Goal: Obtain resource: Download file/media

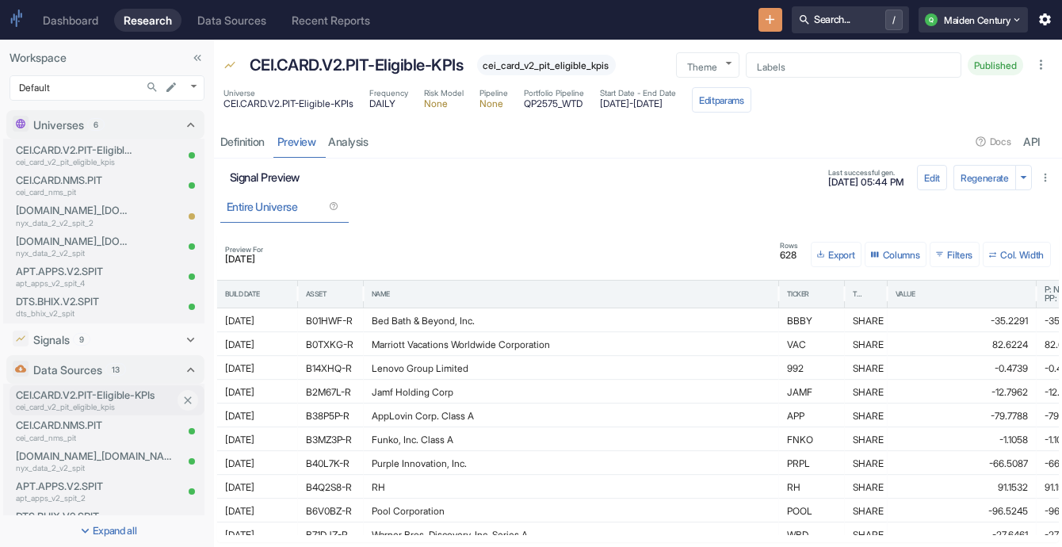
click at [81, 399] on p "CEI.CARD.V2.PIT-Eligible-KPIs" at bounding box center [95, 395] width 159 height 15
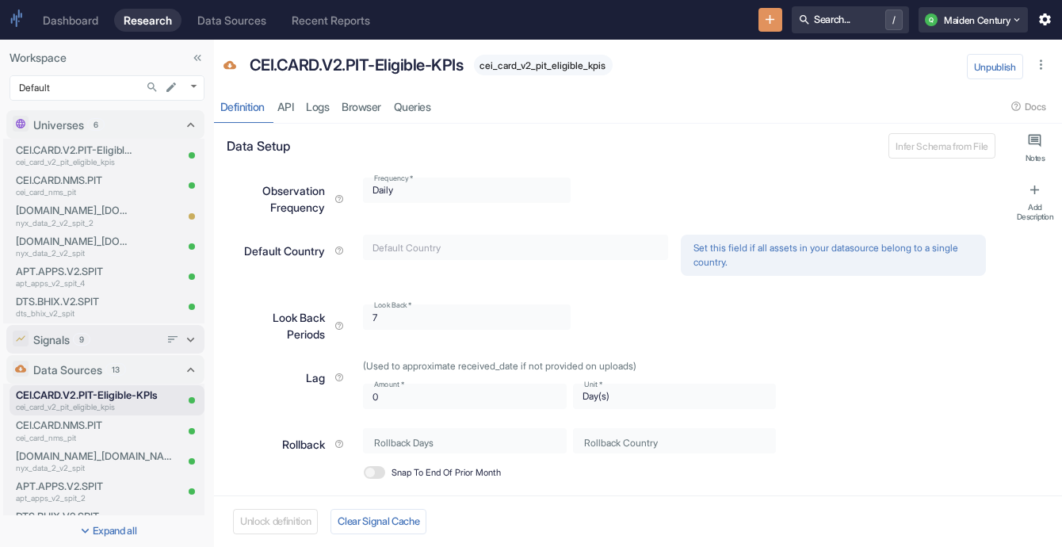
click at [88, 346] on div "Signals 9" at bounding box center [96, 339] width 126 height 17
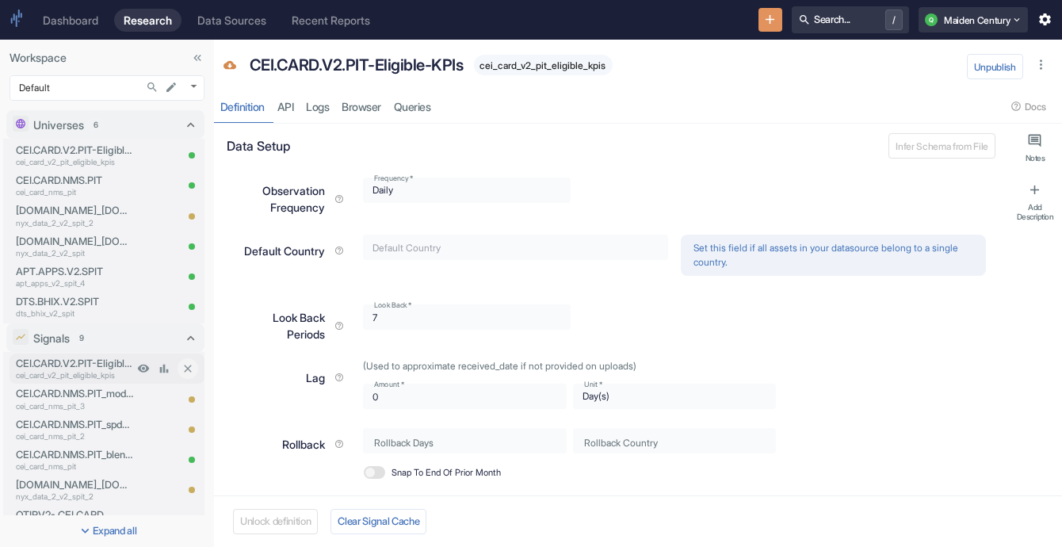
click at [93, 376] on p "cei_card_v2_pit_eligible_kpis" at bounding box center [74, 375] width 117 height 12
type textarea "x"
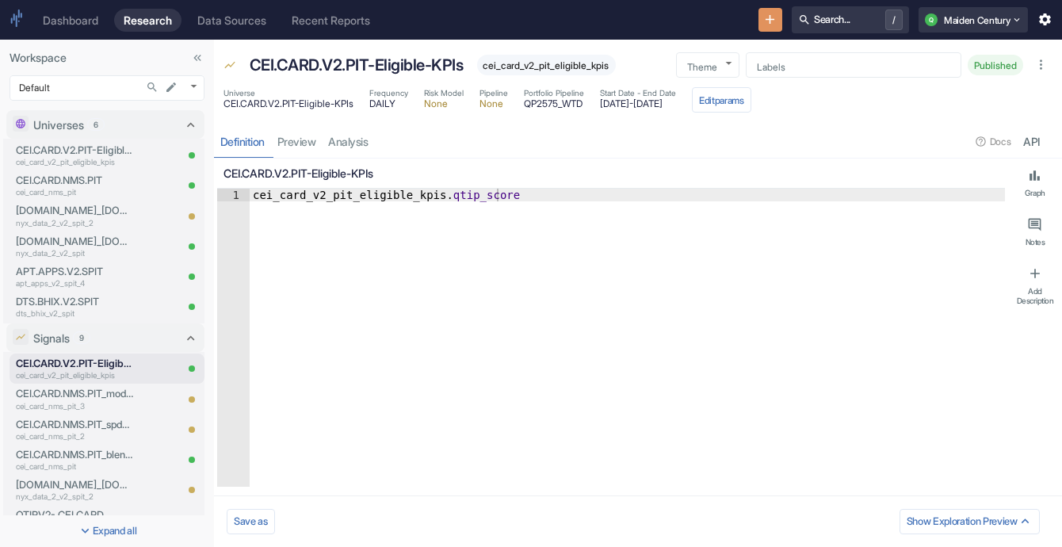
click at [346, 141] on div "Definition preview analysis Docs API" at bounding box center [638, 141] width 848 height 32
type textarea "x"
click at [346, 141] on link "analysis" at bounding box center [349, 141] width 52 height 32
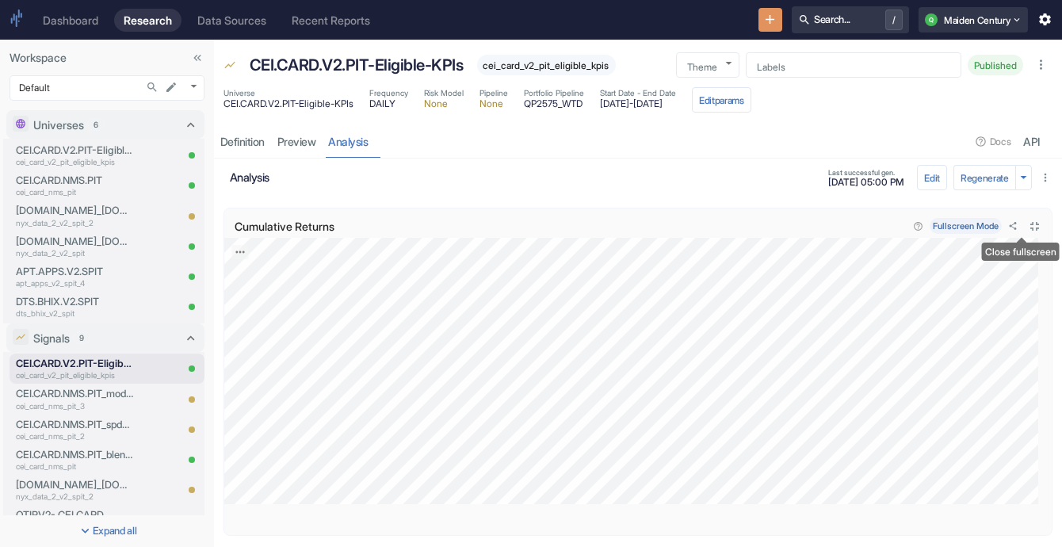
click at [1027, 219] on icon "Close fullscreen" at bounding box center [1034, 226] width 15 height 15
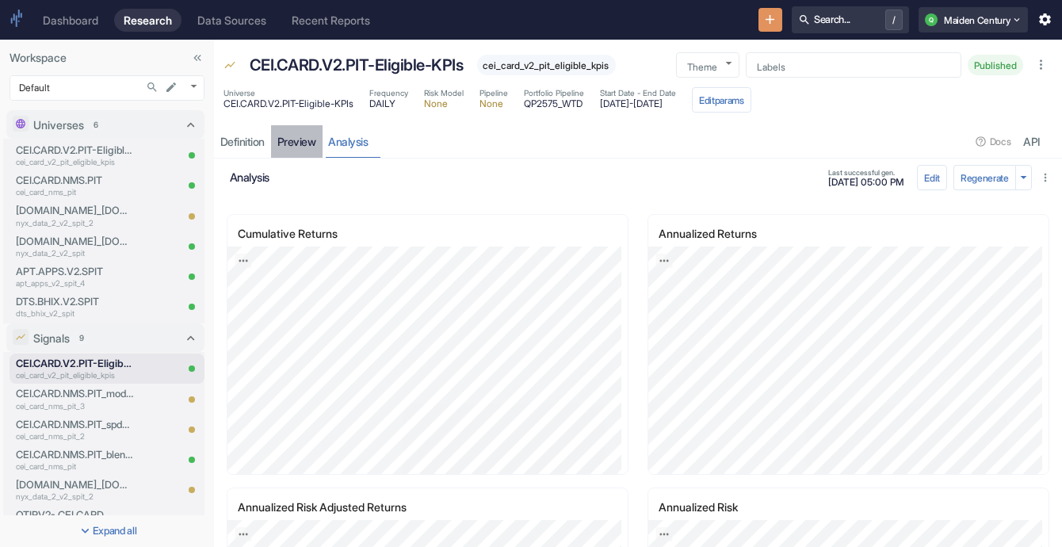
click at [294, 143] on link "preview" at bounding box center [297, 141] width 52 height 32
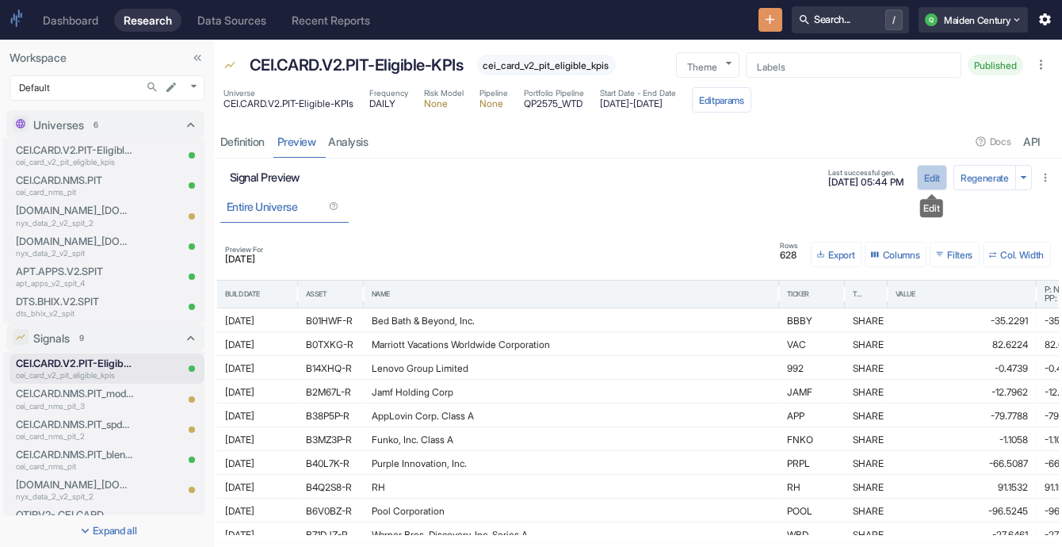
click at [929, 182] on button "Edit" at bounding box center [932, 177] width 30 height 25
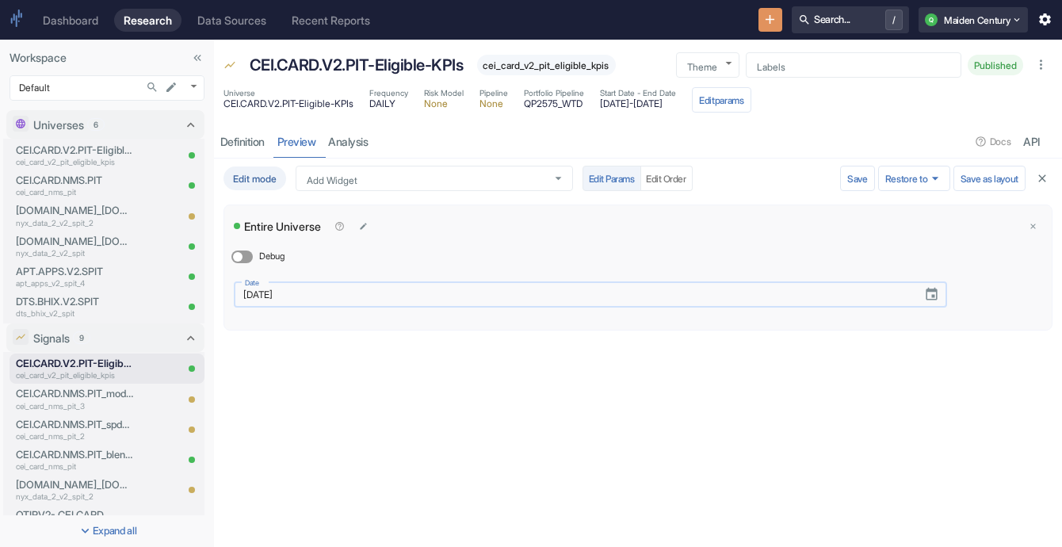
click at [339, 295] on input "[DATE]" at bounding box center [573, 294] width 678 height 18
click at [933, 297] on icon "Choose date, selected date is Apr 17, 2025" at bounding box center [931, 294] width 15 height 15
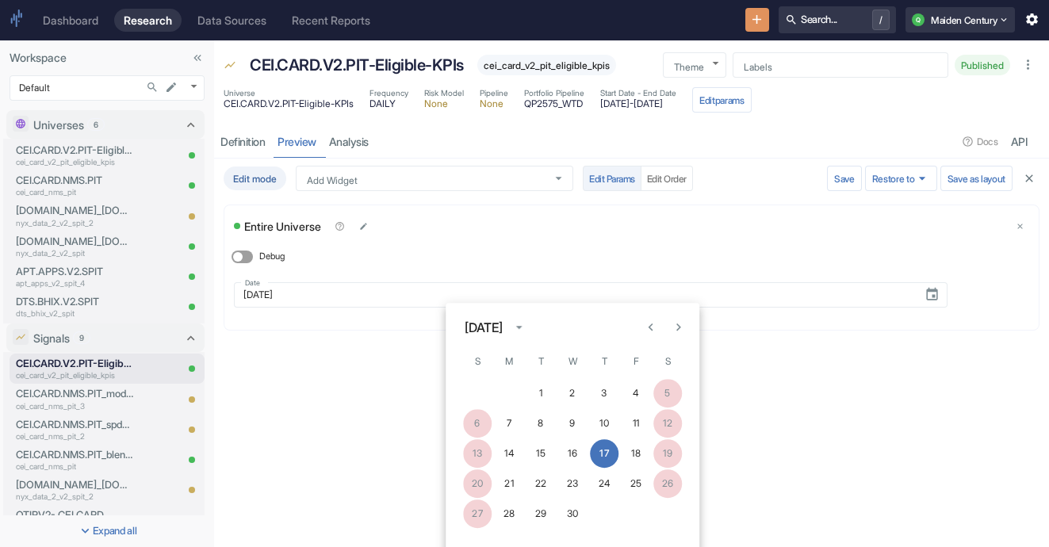
click at [526, 331] on icon "calendar view is open, switch to year view" at bounding box center [518, 327] width 15 height 15
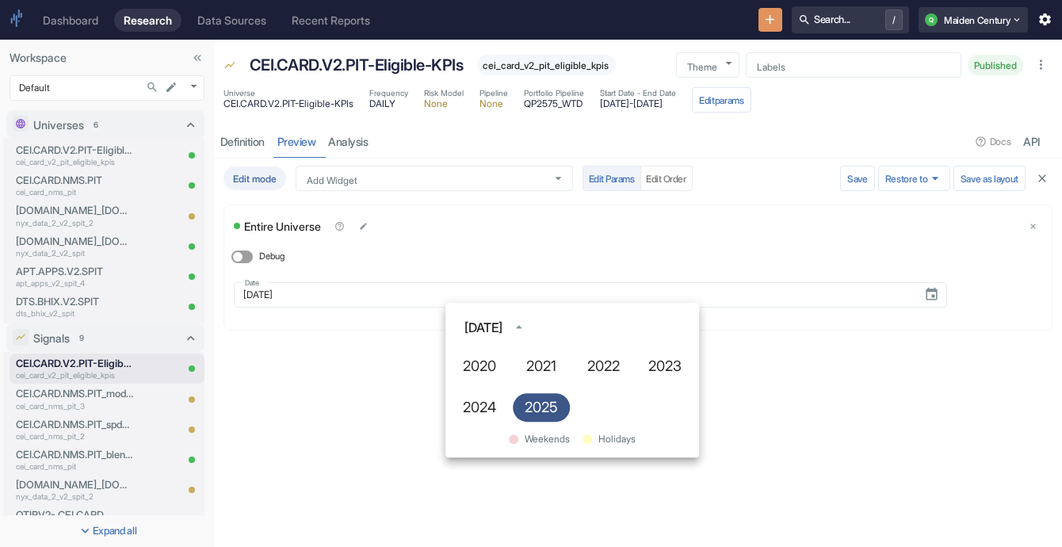
click at [537, 402] on button "2025" at bounding box center [541, 407] width 57 height 29
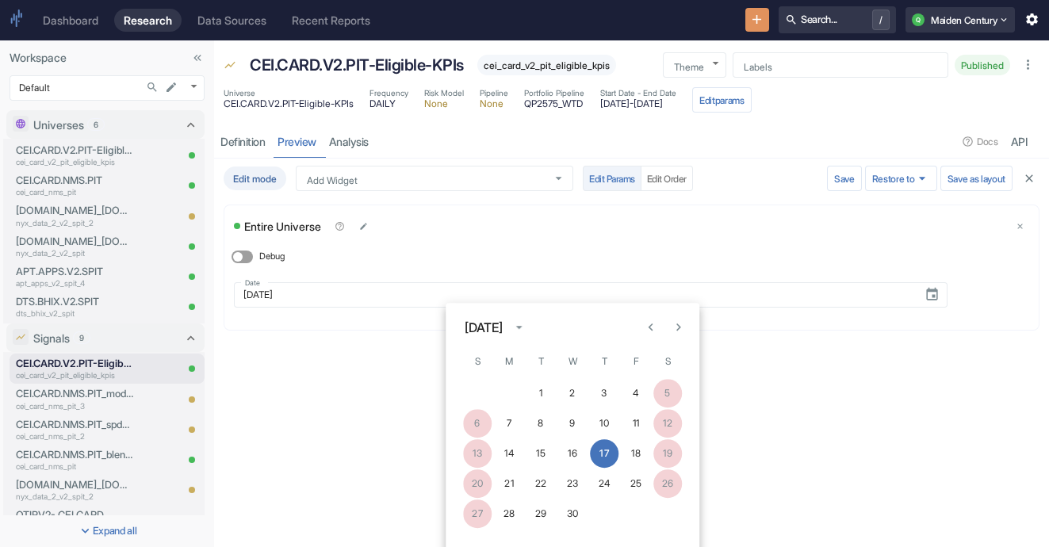
click at [502, 319] on div "[DATE]" at bounding box center [483, 327] width 38 height 19
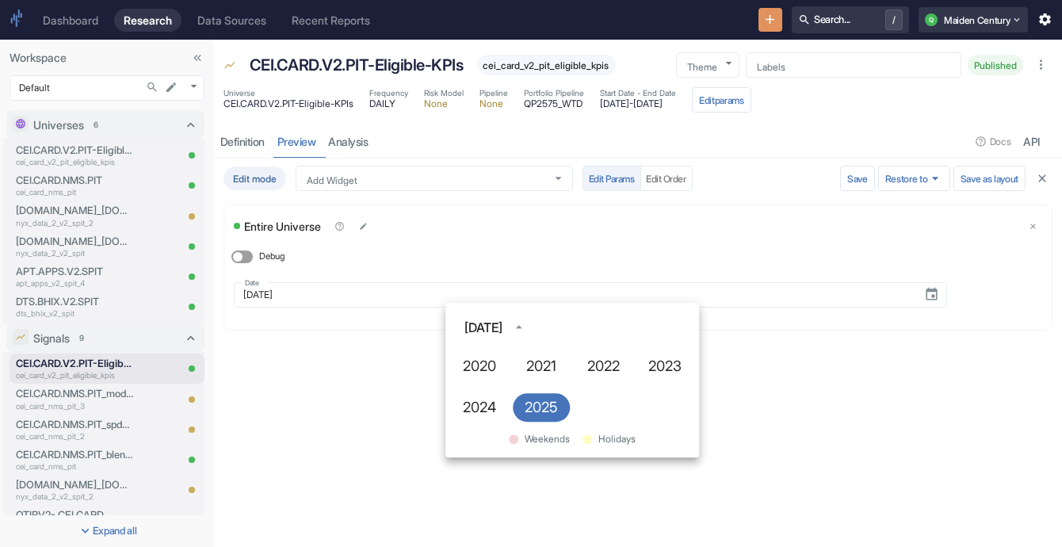
click at [490, 334] on div "[DATE]" at bounding box center [483, 327] width 38 height 19
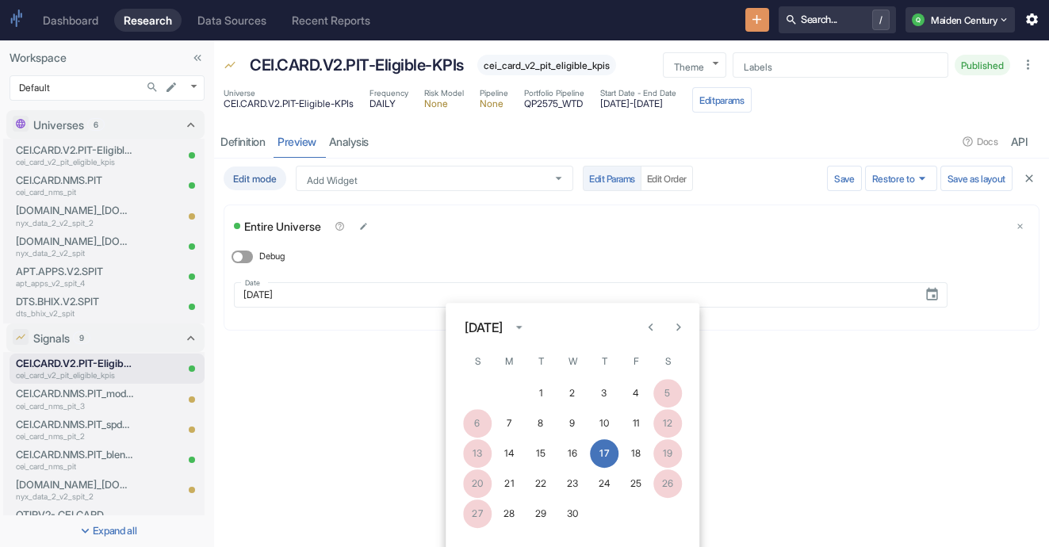
click at [680, 320] on icon "Next month" at bounding box center [678, 327] width 15 height 15
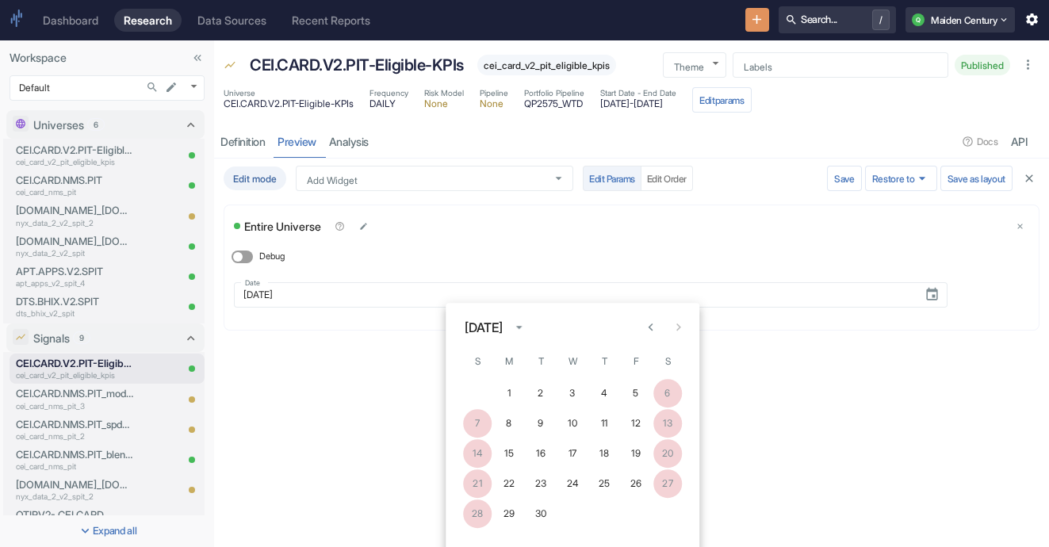
scroll to position [68, 0]
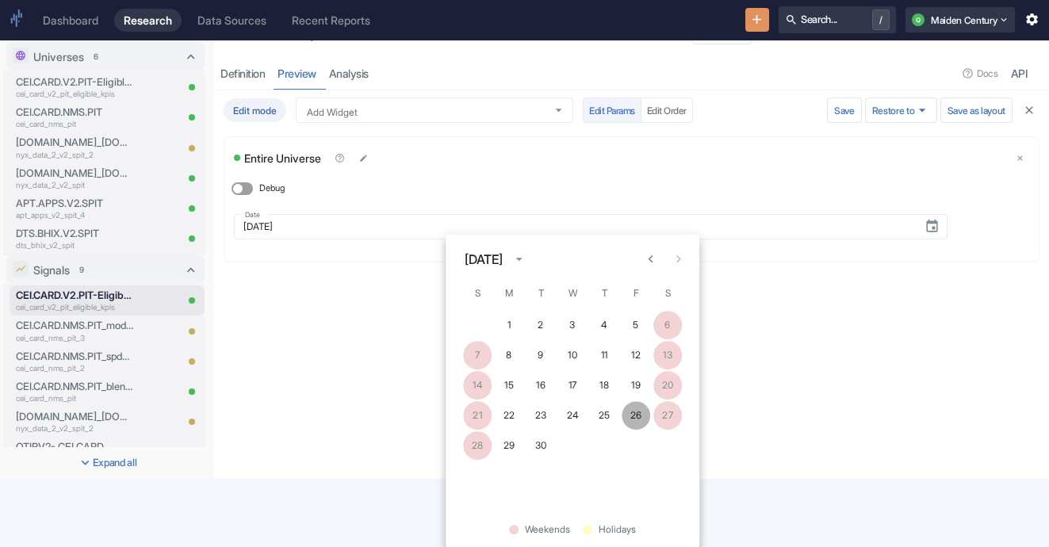
click at [625, 418] on button "26" at bounding box center [635, 415] width 29 height 29
type input "[DATE]"
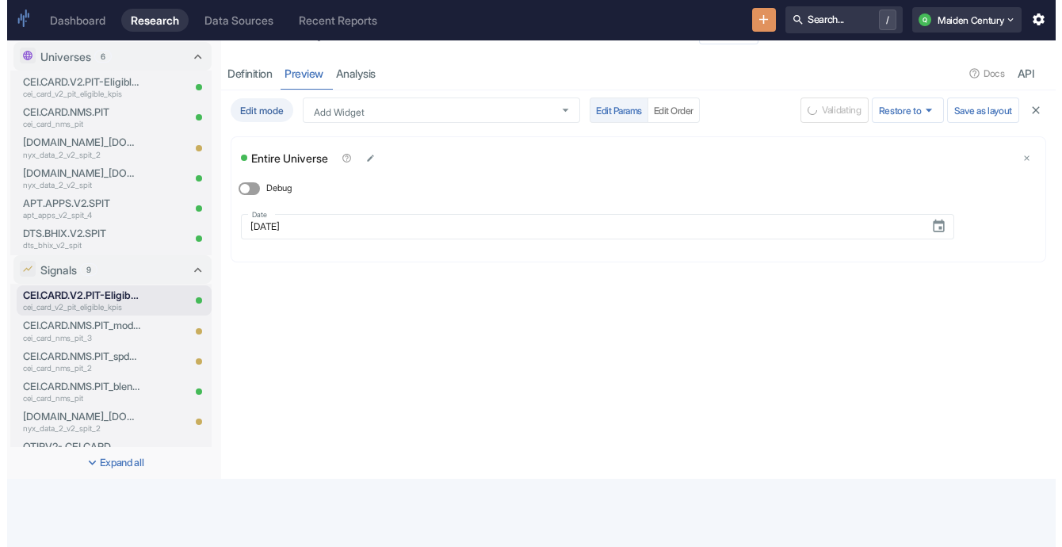
scroll to position [0, 0]
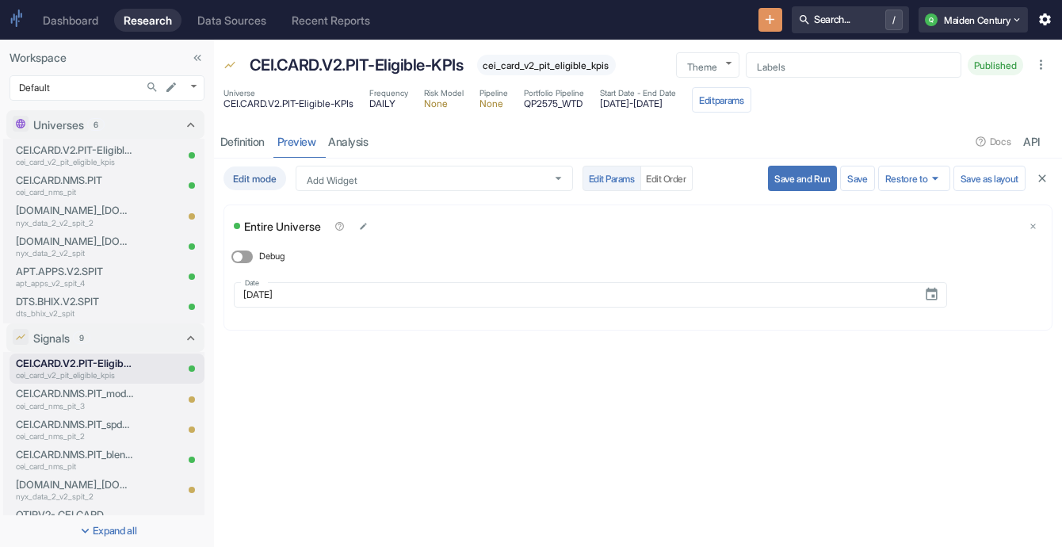
click at [802, 182] on button "Save and Run" at bounding box center [802, 178] width 69 height 25
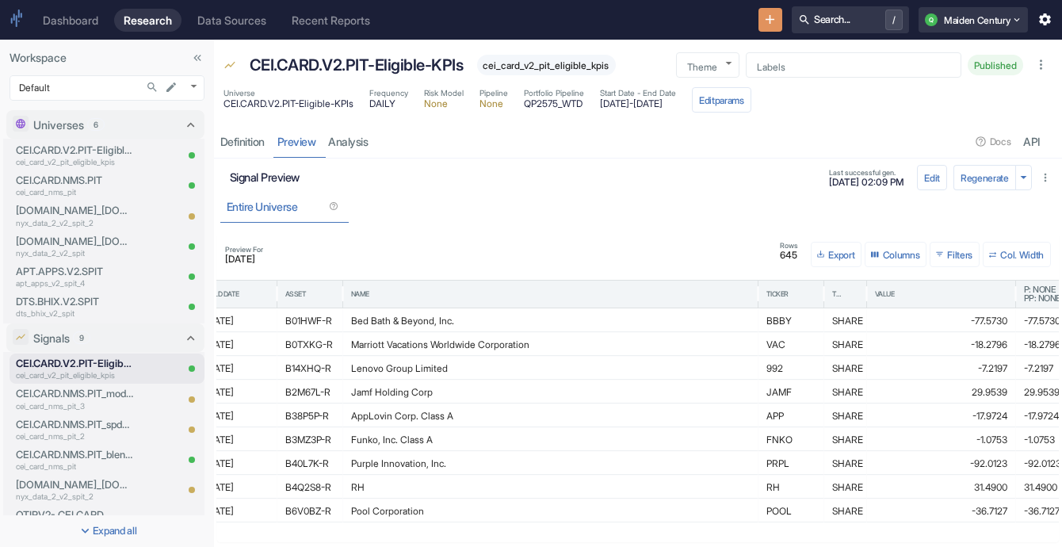
scroll to position [0, 20]
click at [824, 254] on button "Export" at bounding box center [836, 254] width 51 height 25
click at [843, 297] on li "Download as CSV" at bounding box center [851, 303] width 89 height 21
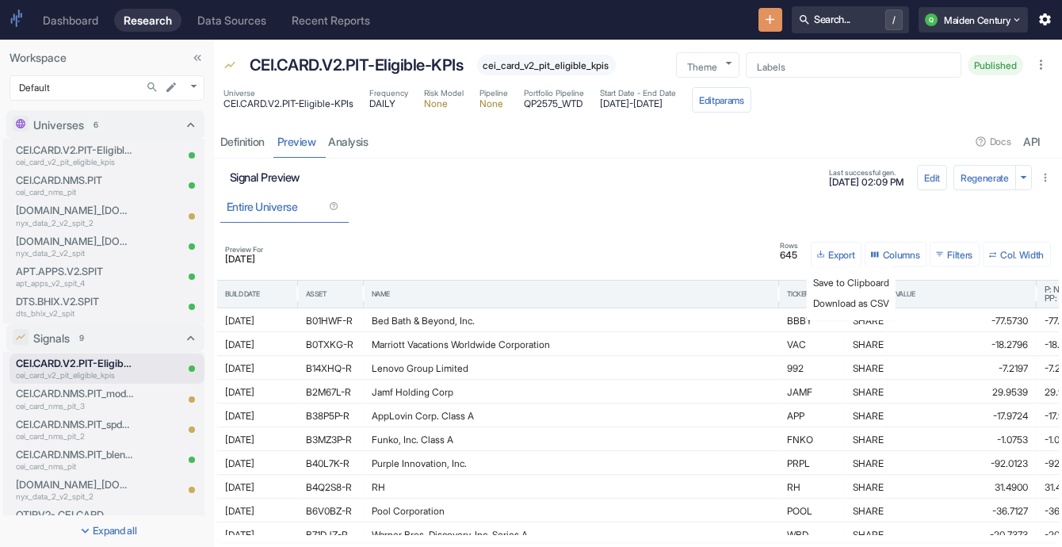
click at [613, 235] on div "Preview For [DATE] Rows 645 Export Columns 0 Filters Col. Width" at bounding box center [638, 254] width 839 height 38
click at [246, 254] on span "[DATE]" at bounding box center [244, 259] width 38 height 10
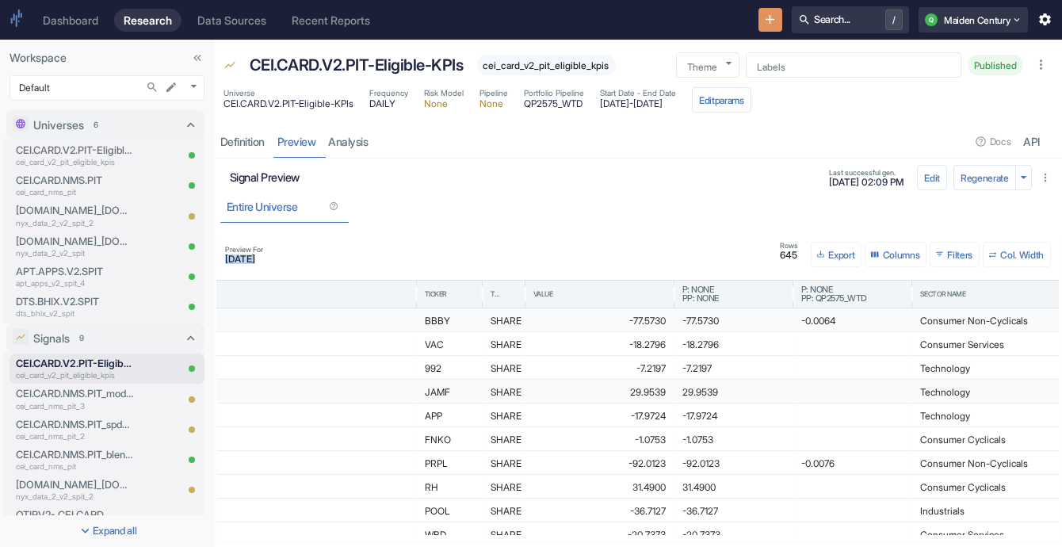
click at [810, 326] on div "-0.0064" at bounding box center [852, 320] width 102 height 23
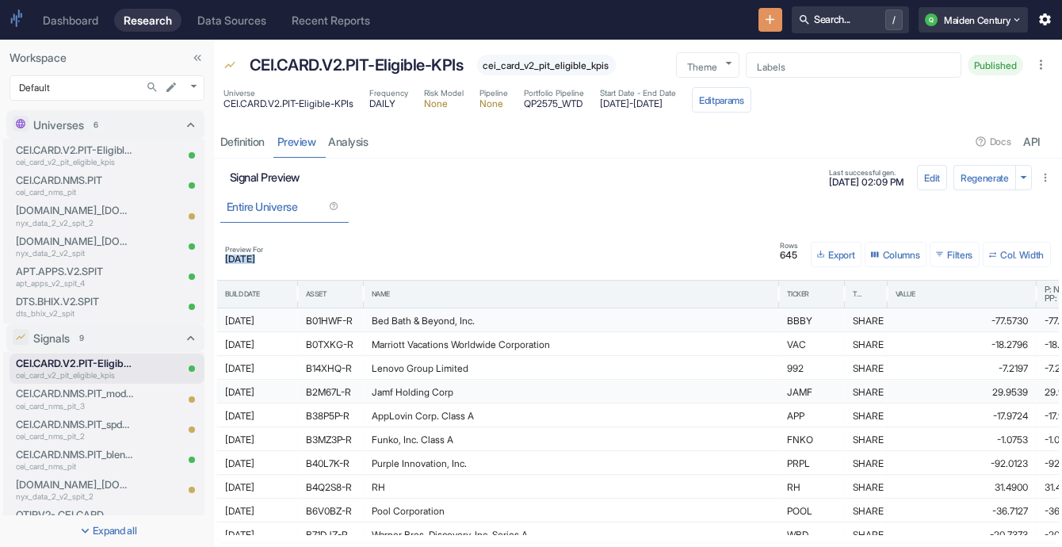
scroll to position [0, 80]
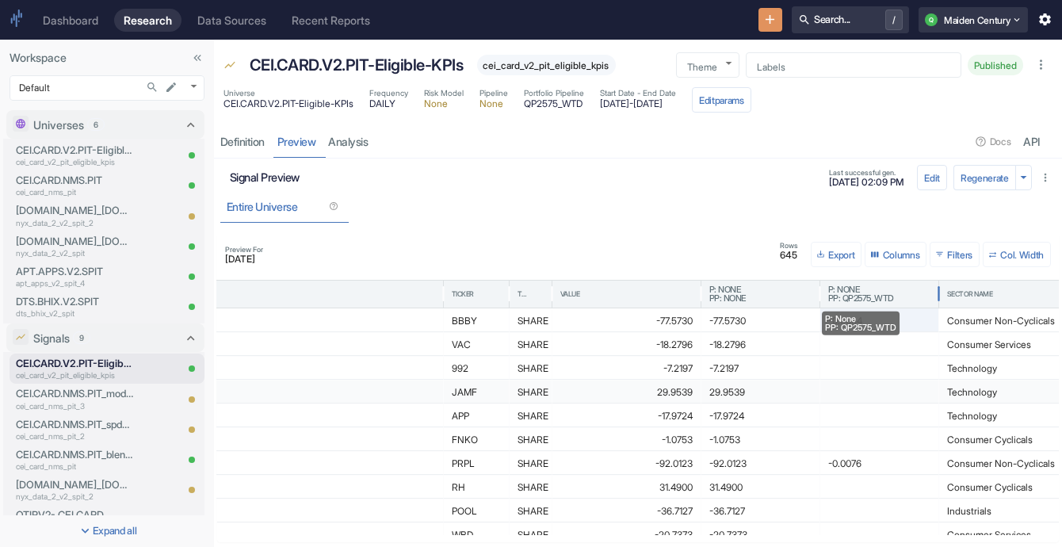
click at [858, 298] on span "PP: QP2575_WTD" at bounding box center [861, 298] width 66 height 9
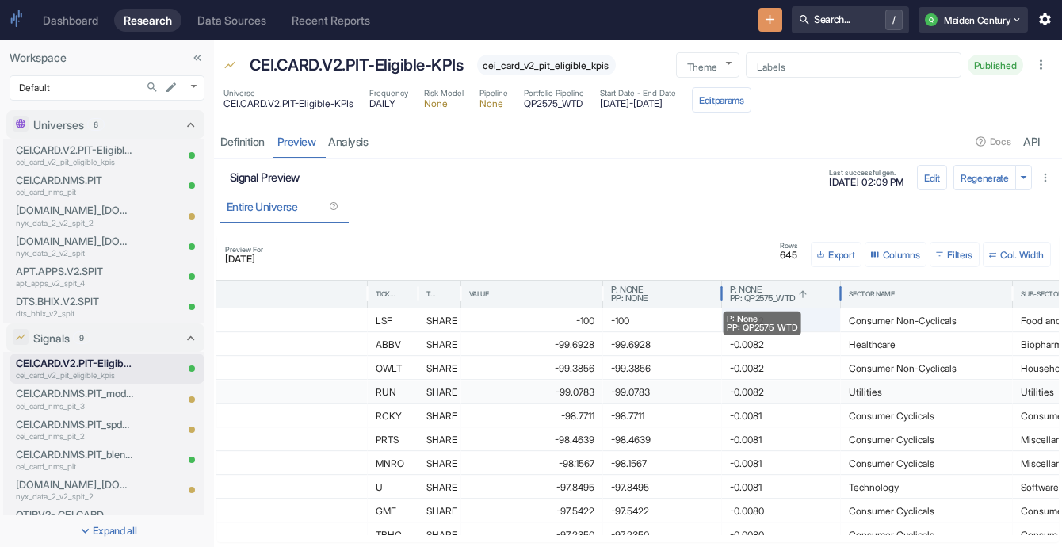
click at [753, 289] on span "P: None" at bounding box center [746, 289] width 32 height 9
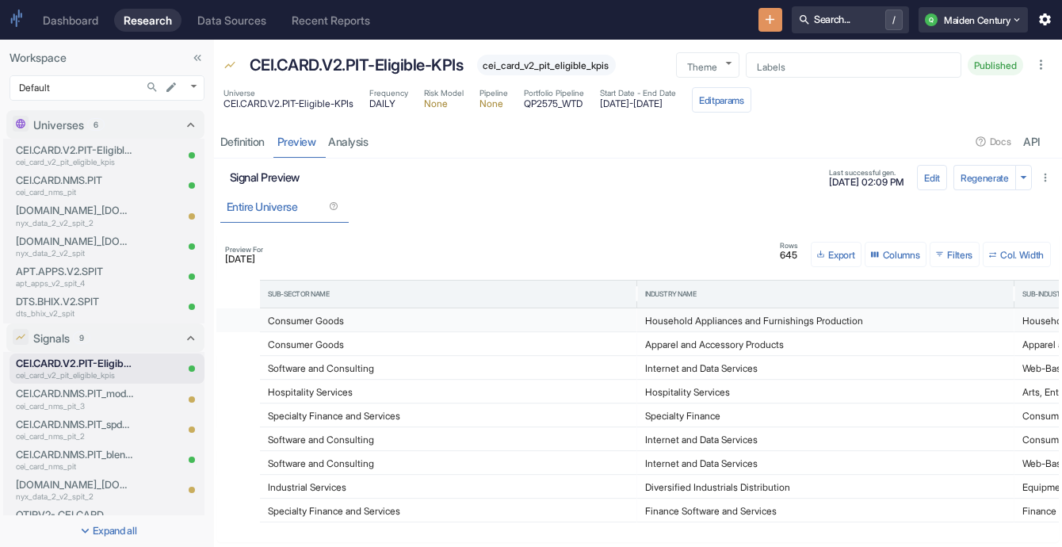
scroll to position [0, 1459]
